Goal: Task Accomplishment & Management: Manage account settings

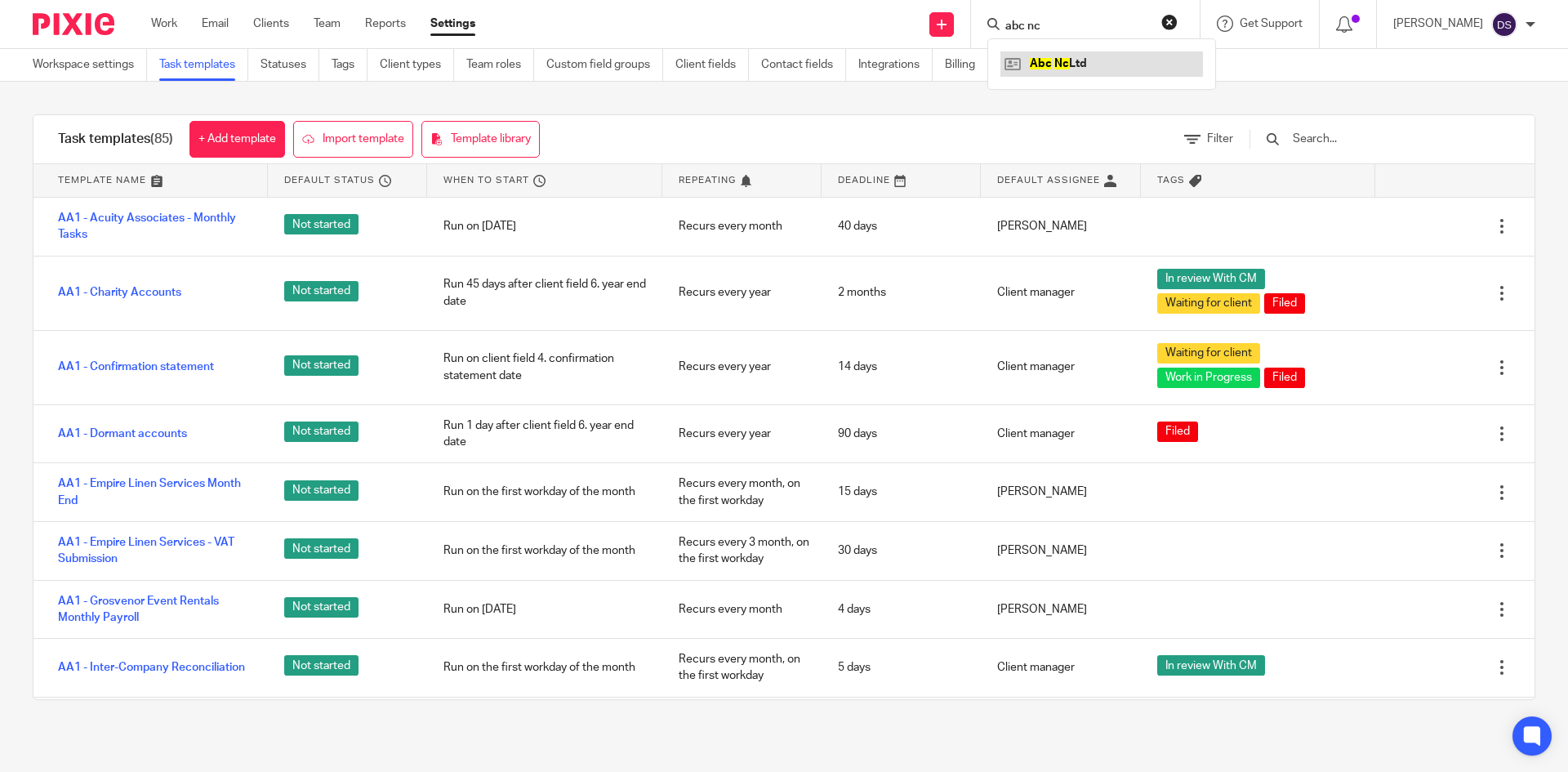
click at [1093, 63] on link at bounding box center [1102, 63] width 202 height 24
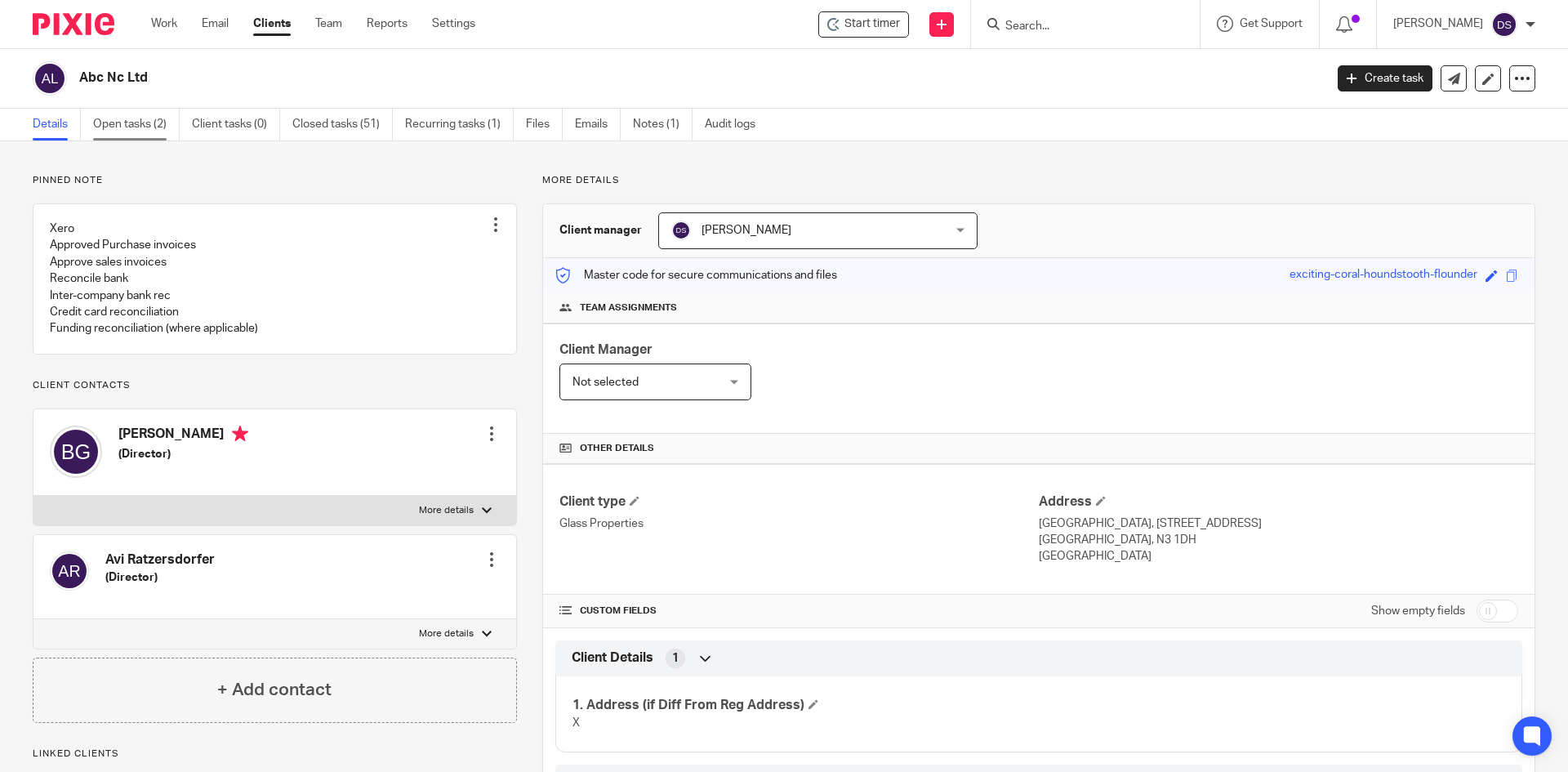
click at [125, 120] on link "Open tasks (2)" at bounding box center [137, 125] width 87 height 32
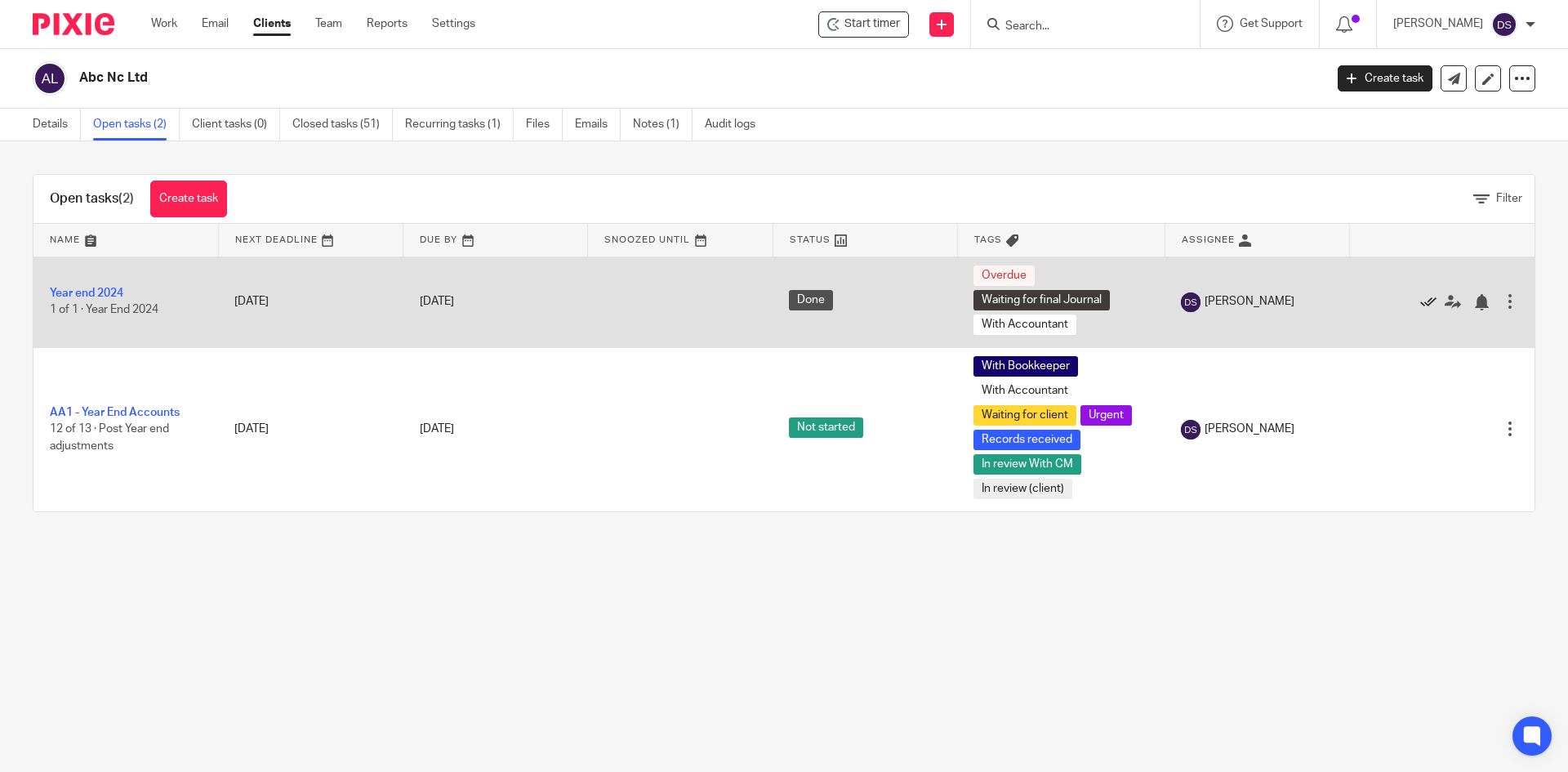
click at [1420, 305] on icon at bounding box center [1428, 302] width 16 height 16
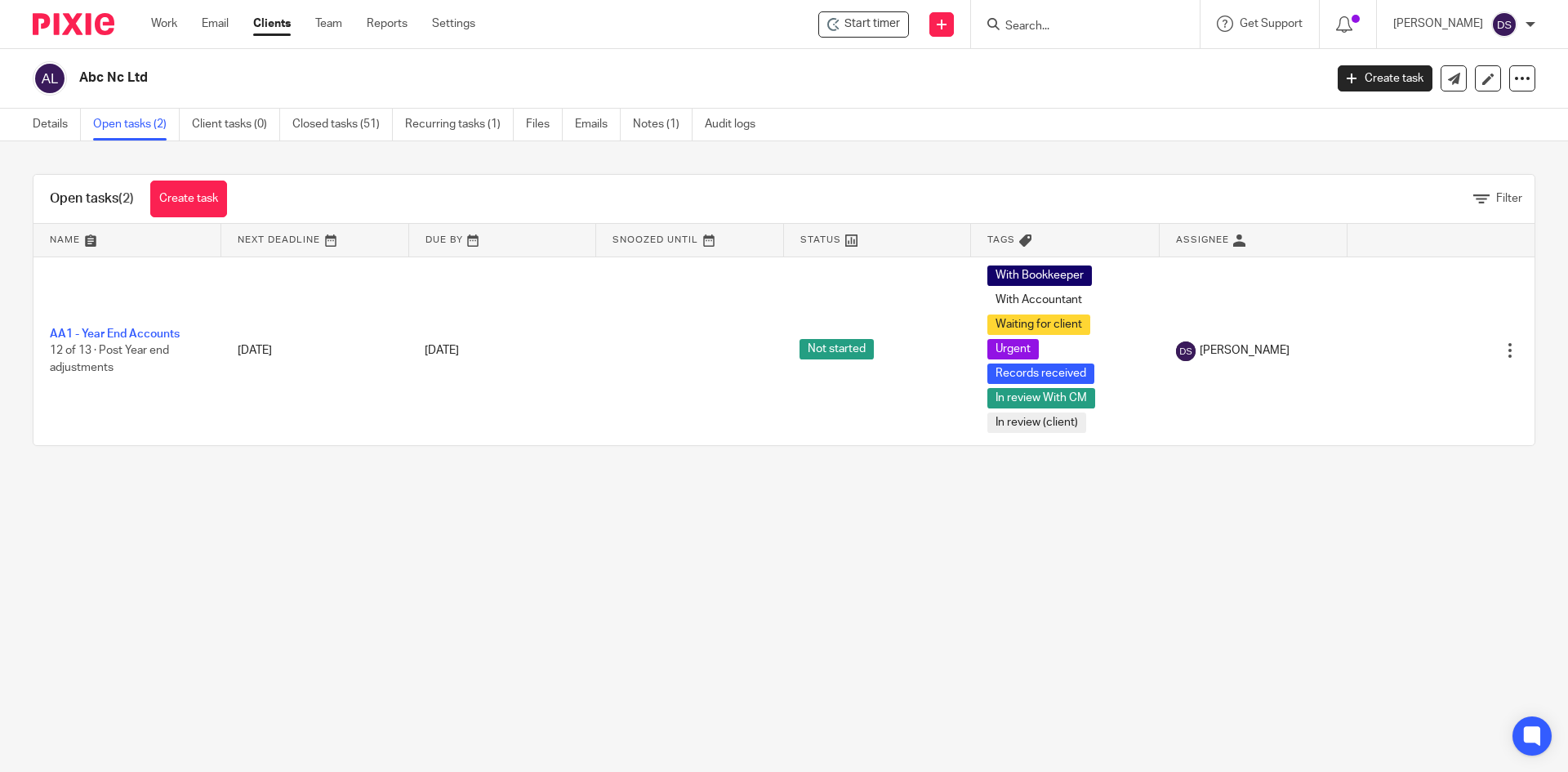
click at [139, 130] on link "Open tasks (2)" at bounding box center [137, 125] width 87 height 32
